Goal: Browse casually: Explore the website without a specific task or goal

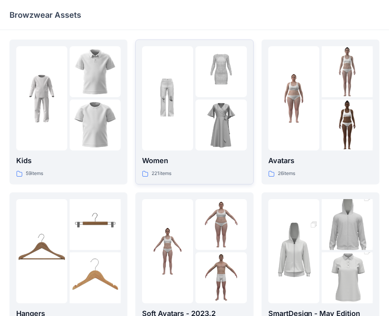
click at [176, 160] on p "Women" at bounding box center [194, 160] width 104 height 11
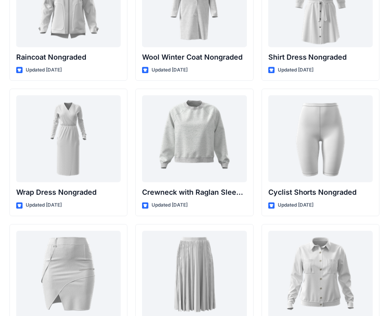
scroll to position [7031, 0]
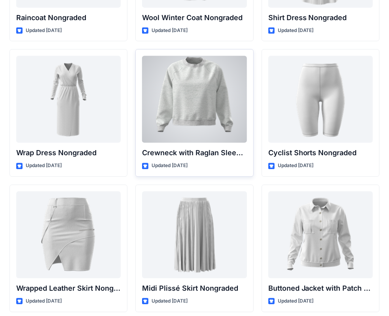
click at [204, 73] on div at bounding box center [194, 99] width 104 height 87
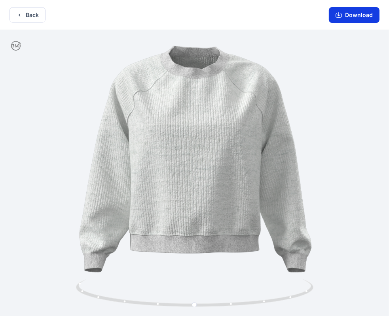
click at [340, 15] on icon "button" at bounding box center [338, 15] width 6 height 6
click at [30, 14] on button "Back" at bounding box center [27, 14] width 36 height 15
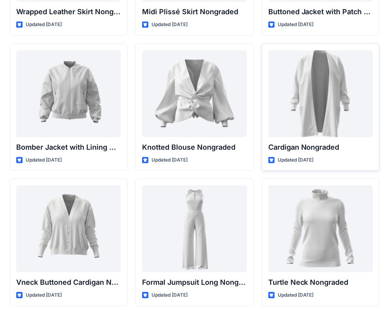
scroll to position [7335, 0]
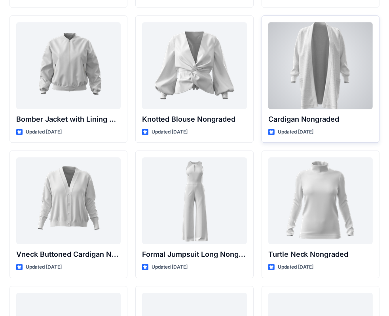
click at [323, 61] on div at bounding box center [320, 65] width 104 height 87
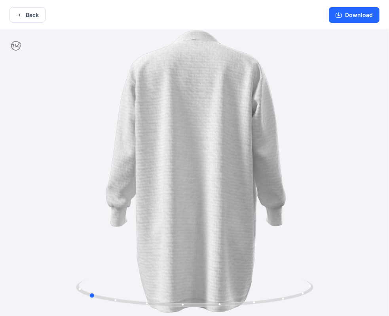
drag, startPoint x: 242, startPoint y: 184, endPoint x: 136, endPoint y: 181, distance: 106.0
click at [136, 181] on div at bounding box center [194, 174] width 389 height 288
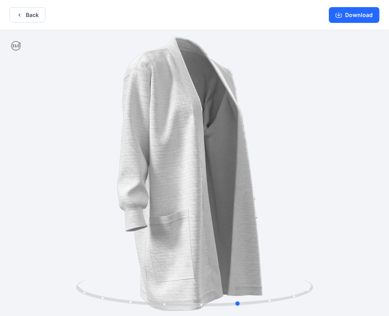
drag, startPoint x: 256, startPoint y: 176, endPoint x: 170, endPoint y: 175, distance: 86.6
click at [170, 175] on div at bounding box center [194, 174] width 389 height 288
click at [358, 15] on button "Download" at bounding box center [353, 15] width 51 height 16
